Goal: Transaction & Acquisition: Purchase product/service

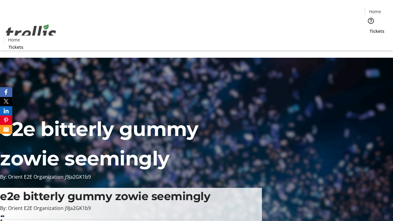
click at [370, 28] on span "Tickets" at bounding box center [377, 31] width 15 height 6
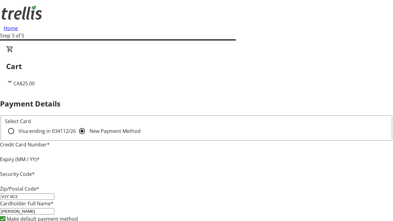
type input "V1Y 0C2"
